Goal: Register for event/course

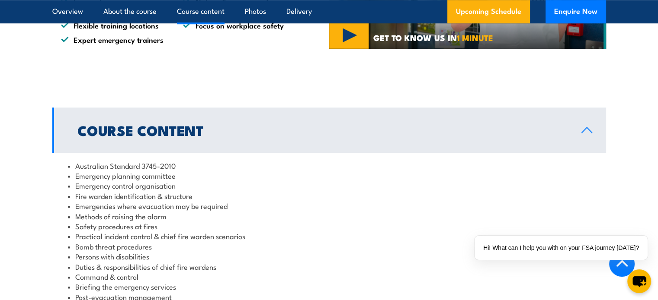
scroll to position [735, 0]
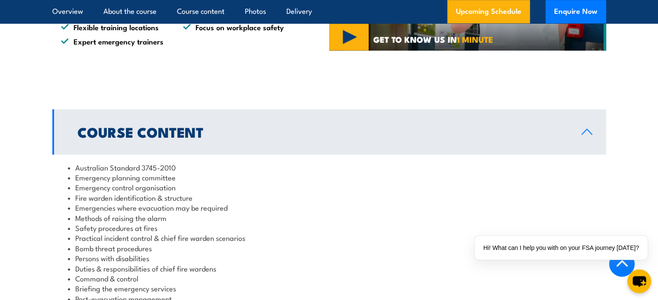
click at [262, 122] on link "Course Content" at bounding box center [328, 131] width 553 height 45
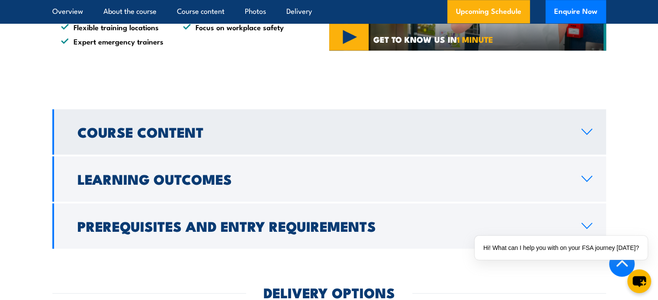
click at [262, 122] on link "Course Content" at bounding box center [328, 131] width 553 height 45
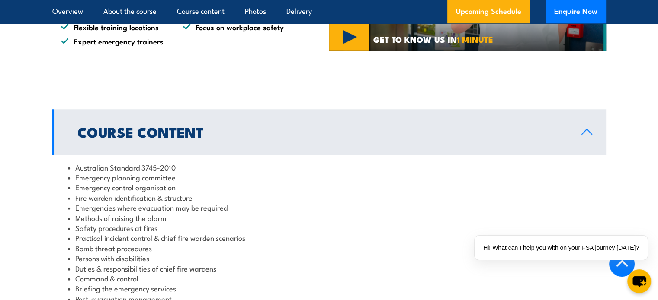
click at [262, 122] on link "Course Content" at bounding box center [328, 131] width 553 height 45
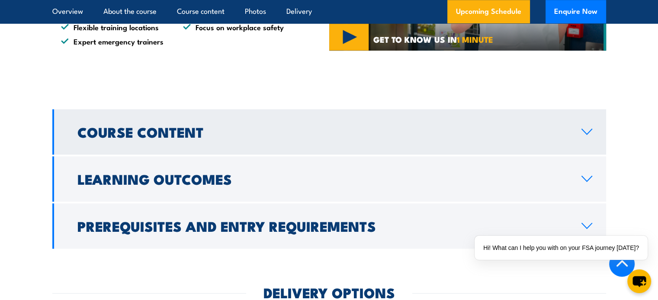
click at [262, 122] on link "Course Content" at bounding box center [328, 131] width 553 height 45
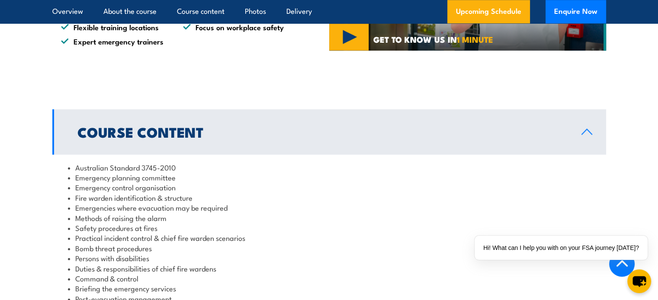
click at [262, 122] on link "Course Content" at bounding box center [328, 131] width 553 height 45
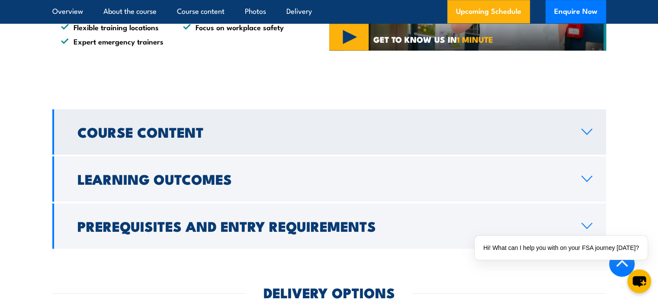
click at [262, 122] on link "Course Content" at bounding box center [328, 131] width 553 height 45
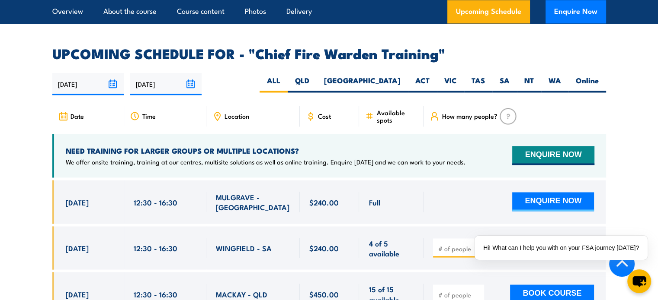
scroll to position [1470, 0]
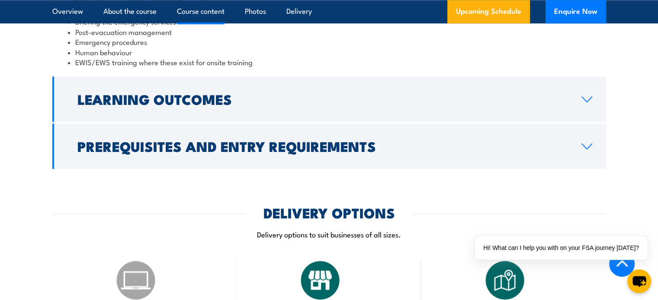
scroll to position [1038, 0]
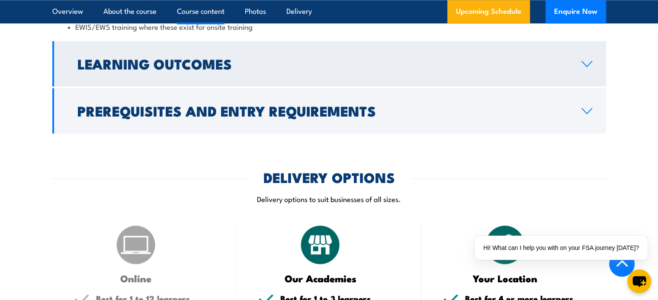
click at [154, 57] on h2 "Learning Outcomes" at bounding box center [322, 63] width 490 height 12
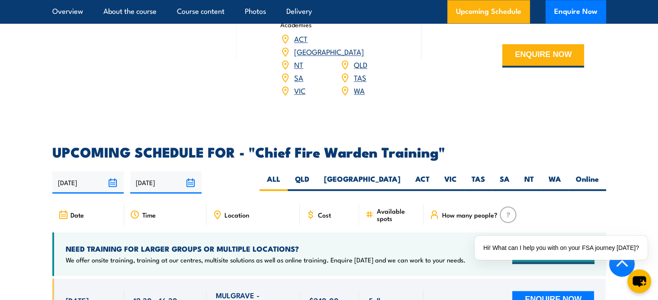
scroll to position [1257, 0]
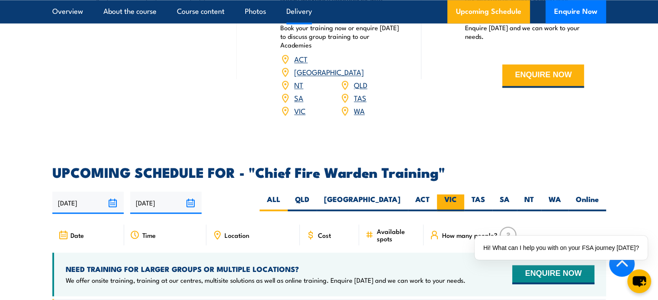
click at [459, 195] on label "VIC" at bounding box center [450, 203] width 27 height 17
click at [459, 195] on input "VIC" at bounding box center [460, 198] width 6 height 6
radio input "true"
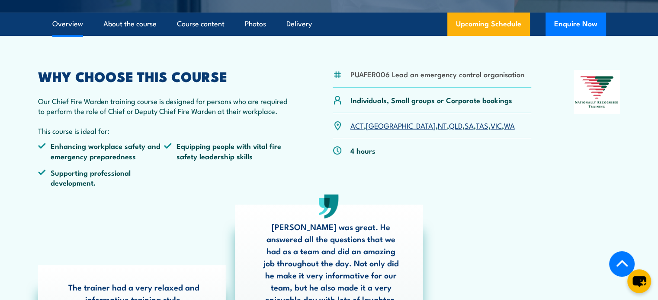
scroll to position [201, 0]
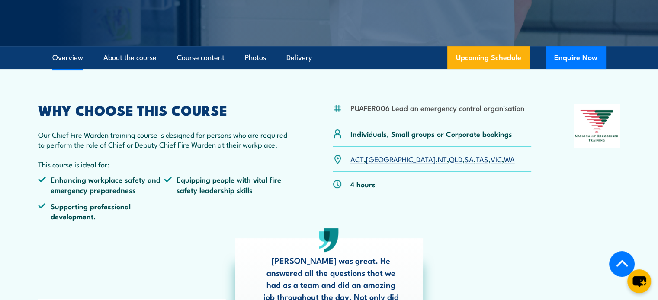
click at [490, 163] on link "VIC" at bounding box center [495, 159] width 11 height 10
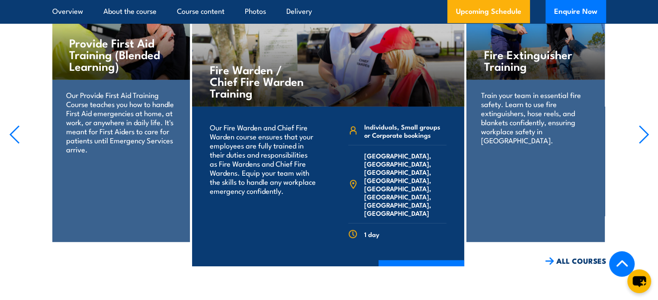
scroll to position [2276, 0]
